Goal: Task Accomplishment & Management: Complete application form

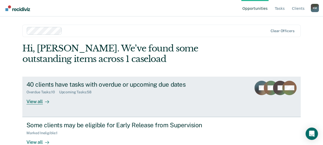
click at [41, 95] on div "View all" at bounding box center [40, 99] width 29 height 10
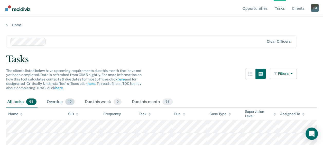
click at [52, 102] on div "Overdue 10" at bounding box center [61, 101] width 30 height 11
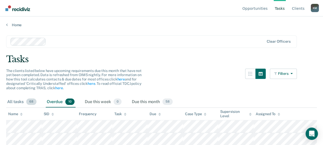
click at [18, 103] on div "All tasks 68" at bounding box center [21, 101] width 31 height 11
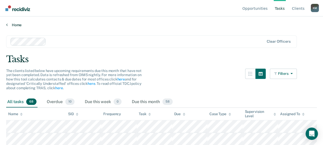
click at [10, 26] on link "Home" at bounding box center [161, 25] width 311 height 5
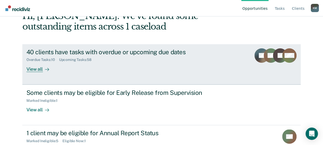
scroll to position [52, 0]
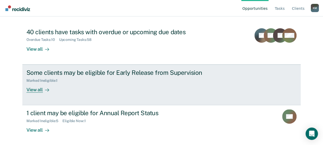
click at [96, 95] on link "Some clients may be eligible for Early Release from Supervision Marked Ineligib…" at bounding box center [161, 85] width 278 height 41
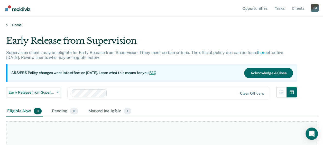
click at [9, 25] on link "Home" at bounding box center [161, 25] width 311 height 5
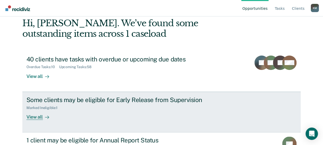
scroll to position [52, 0]
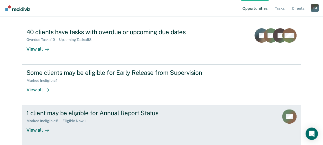
click at [100, 122] on div "Marked Ineligible : 5 Eligible Now : 1" at bounding box center [116, 120] width 180 height 6
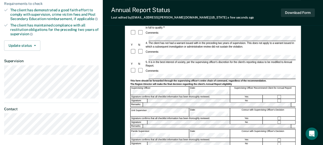
scroll to position [129, 0]
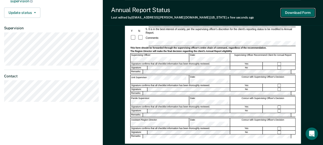
click at [298, 13] on button "Download Form" at bounding box center [298, 12] width 34 height 8
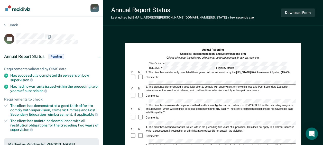
scroll to position [77, 0]
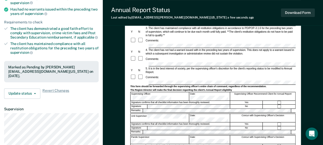
click at [302, 8] on div "Download Form" at bounding box center [298, 12] width 34 height 13
click at [302, 11] on button "Download Form" at bounding box center [298, 12] width 34 height 8
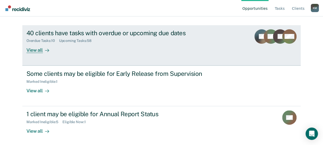
scroll to position [52, 0]
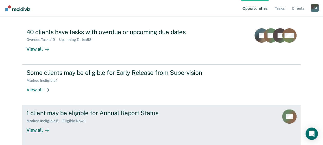
click at [86, 121] on div "Eligible Now : 1" at bounding box center [75, 121] width 27 height 4
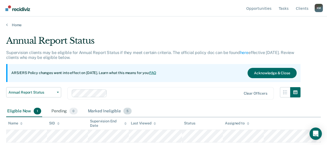
click at [109, 112] on div "Marked Ineligible 5" at bounding box center [110, 111] width 46 height 11
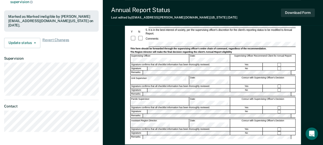
scroll to position [141, 0]
